Goal: Find specific page/section: Find specific page/section

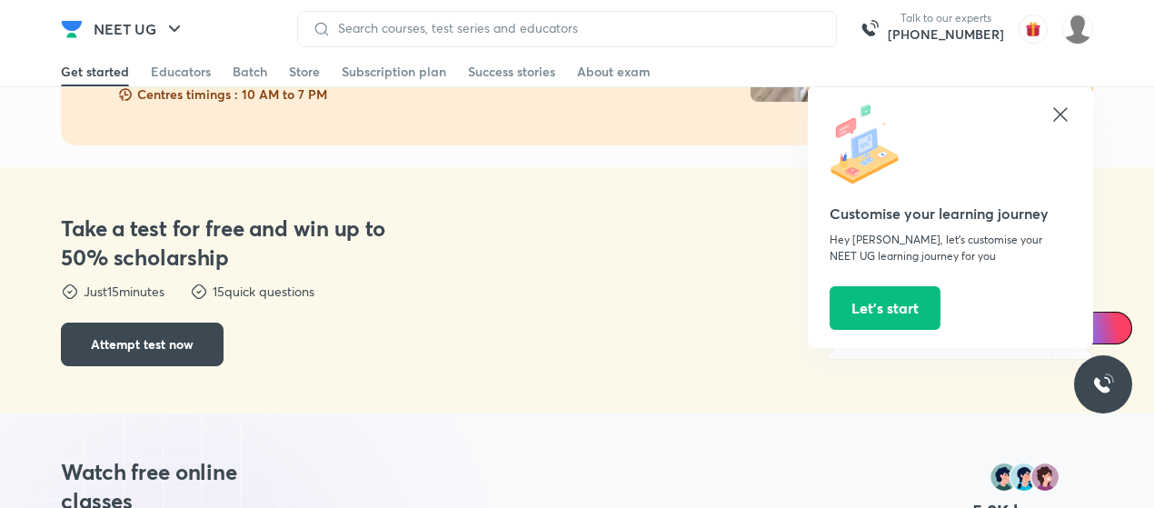
scroll to position [967, 0]
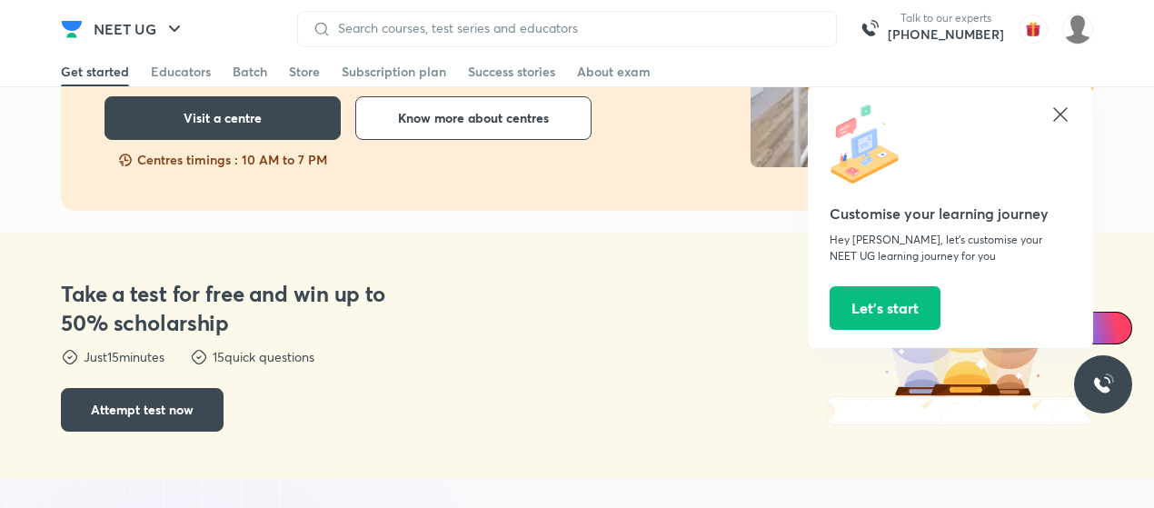
click at [1063, 113] on icon at bounding box center [1060, 115] width 22 height 22
